Goal: Task Accomplishment & Management: Manage account settings

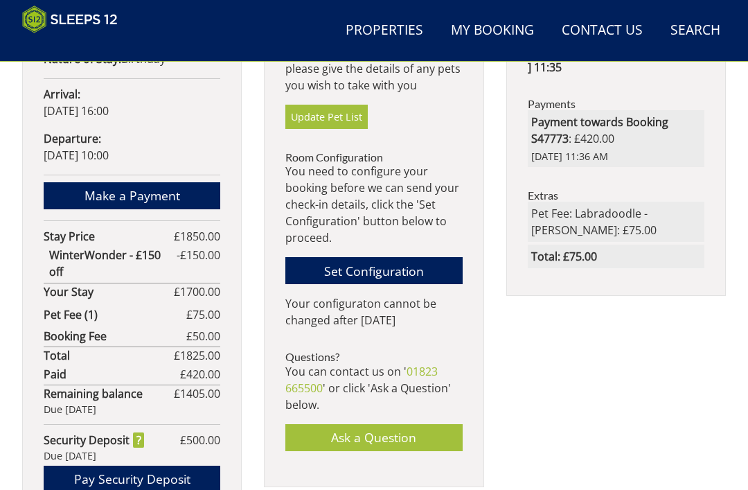
scroll to position [806, 0]
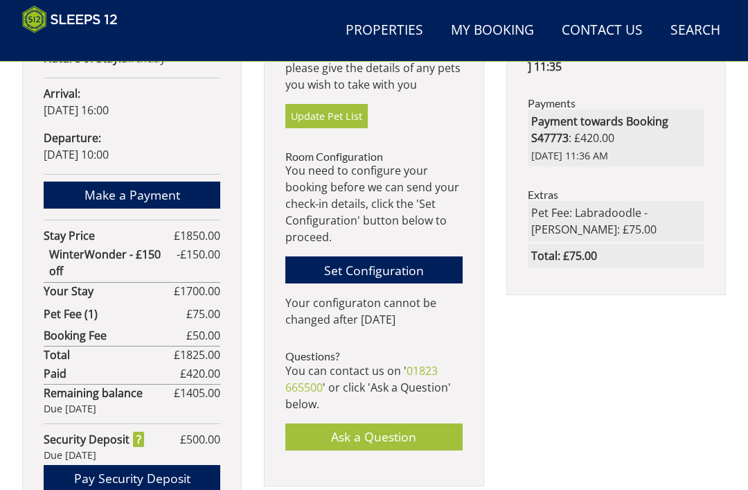
click at [411, 272] on link "Set Configuration" at bounding box center [373, 269] width 177 height 27
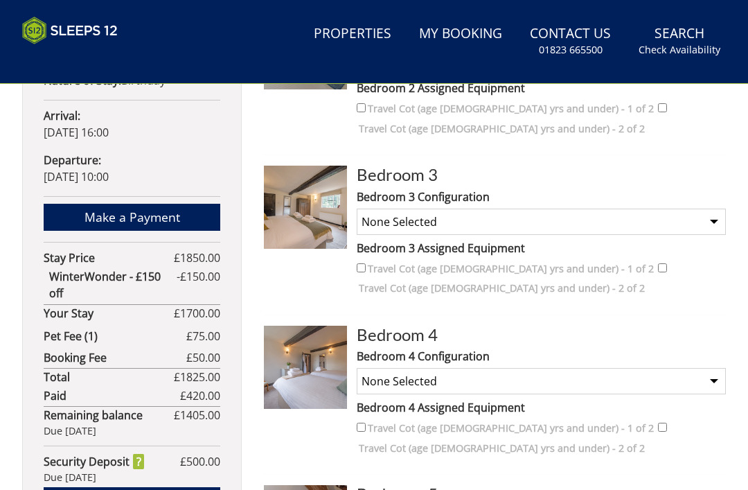
click at [748, 482] on div "Your Booking: S47773 [GEOGRAPHIC_DATA] Nights: 3 nights Lead [PERSON_NAME]: [PE…" at bounding box center [374, 304] width 748 height 1154
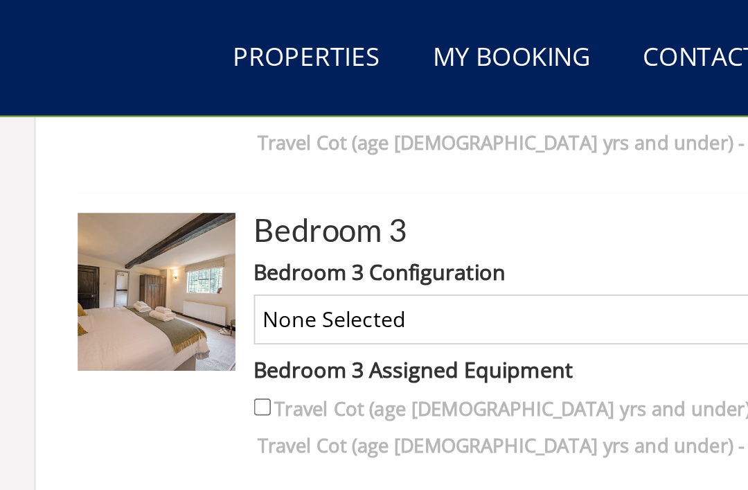
scroll to position [838, 0]
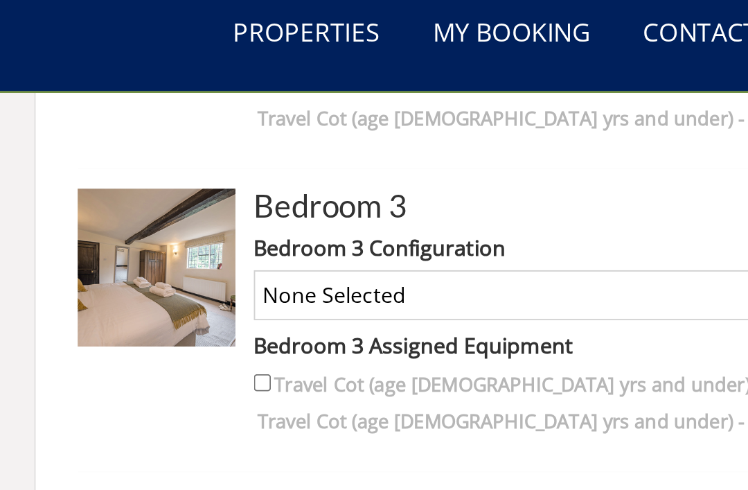
click at [357, 210] on input "Travel Cot (age [DEMOGRAPHIC_DATA] yrs and under) - 1 of 2" at bounding box center [361, 214] width 9 height 9
checkbox input "true"
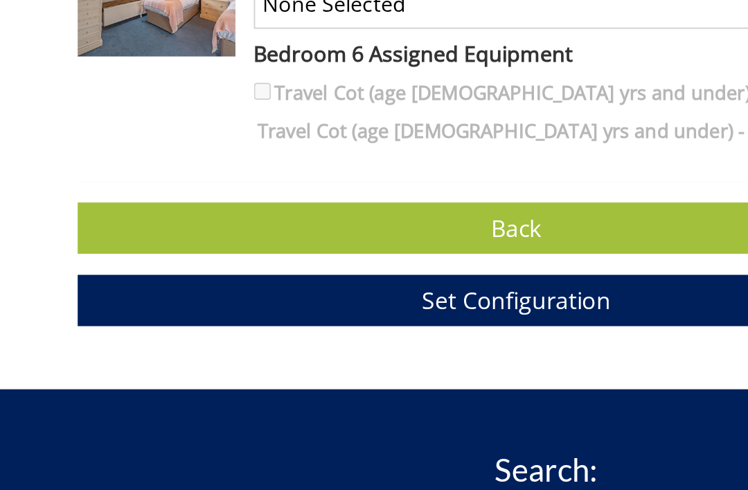
scroll to position [1277, 0]
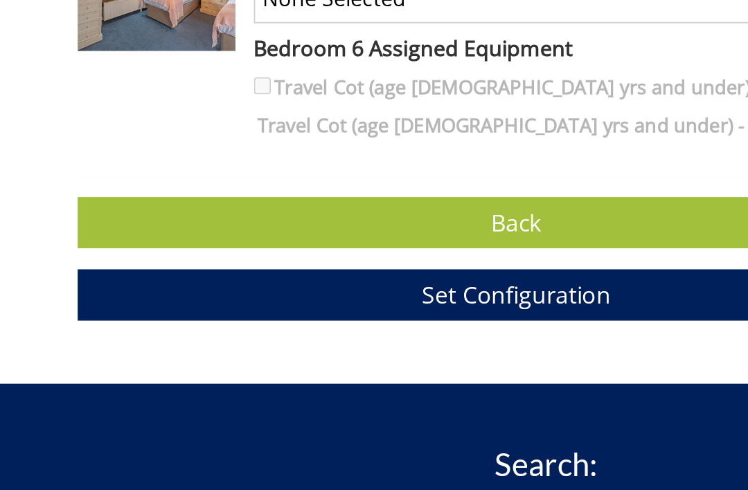
click at [445, 355] on span "Set Configuration" at bounding box center [495, 363] width 100 height 17
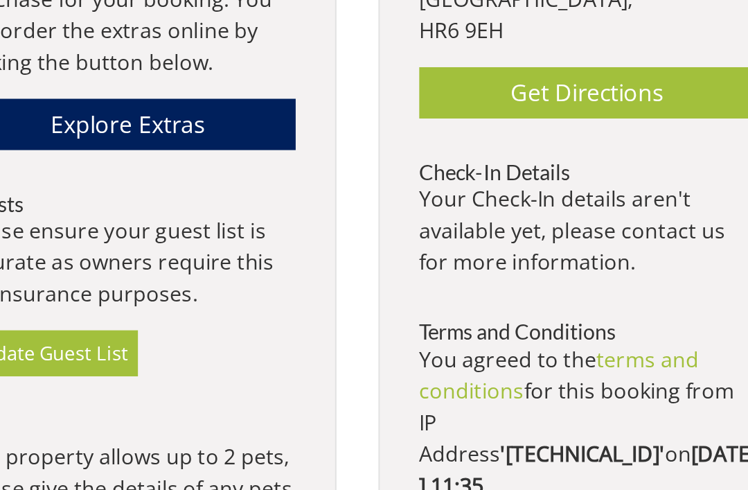
scroll to position [408, 0]
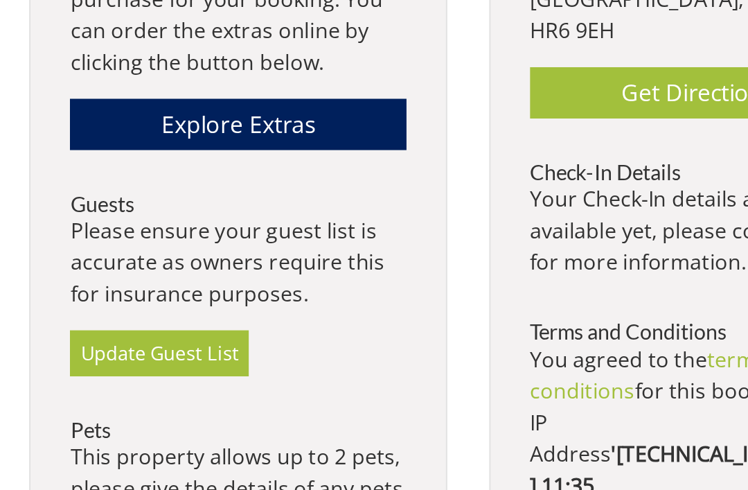
click at [285, 382] on link "Update Guest List" at bounding box center [332, 394] width 94 height 24
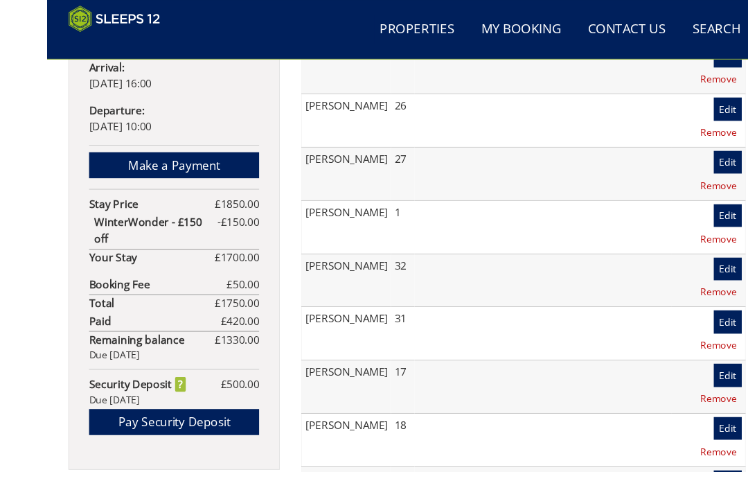
scroll to position [842, 0]
